Goal: Task Accomplishment & Management: Manage account settings

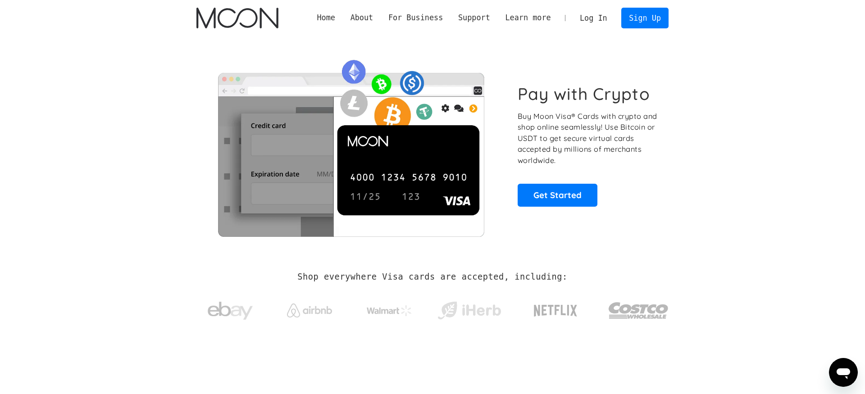
click at [598, 22] on link "Log In" at bounding box center [593, 18] width 42 height 20
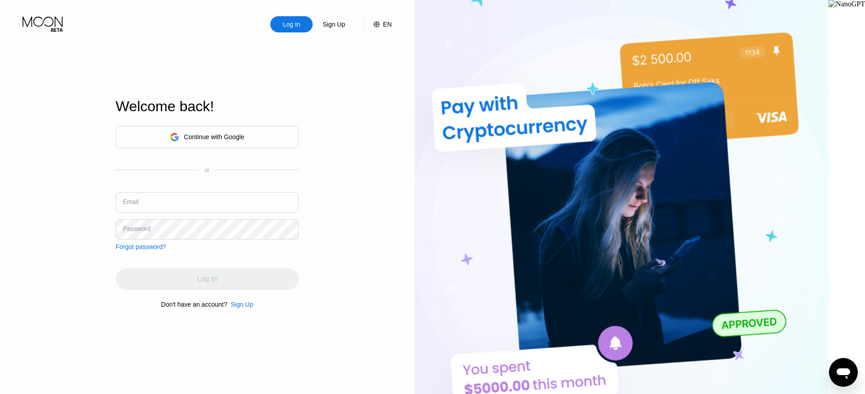
click at [222, 135] on div "Continue with Google" at bounding box center [214, 136] width 60 height 7
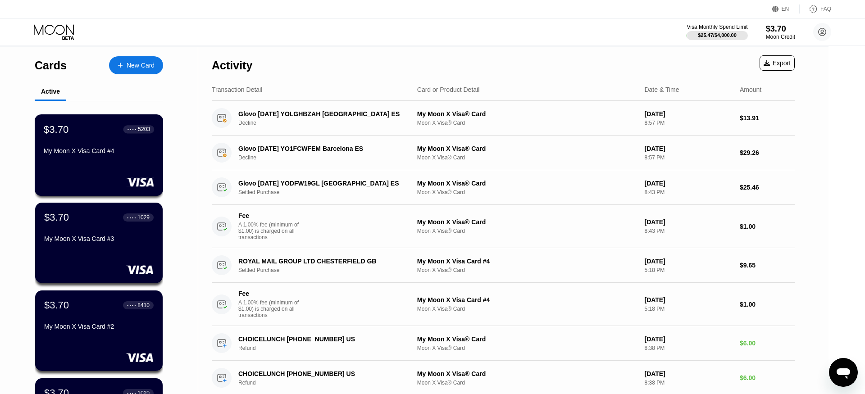
click at [100, 135] on div "$3.70 ● ● ● ● 5203" at bounding box center [99, 129] width 110 height 12
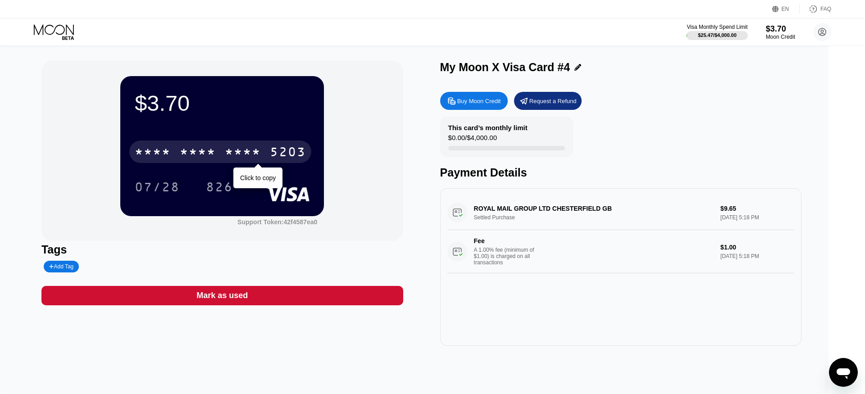
click at [287, 150] on div "5203" at bounding box center [288, 153] width 36 height 14
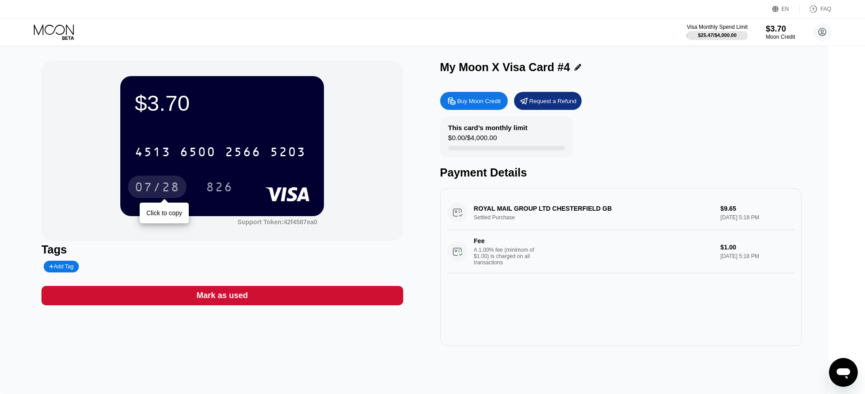
click at [163, 196] on div "07/28" at bounding box center [157, 188] width 45 height 14
